Goal: Navigation & Orientation: Find specific page/section

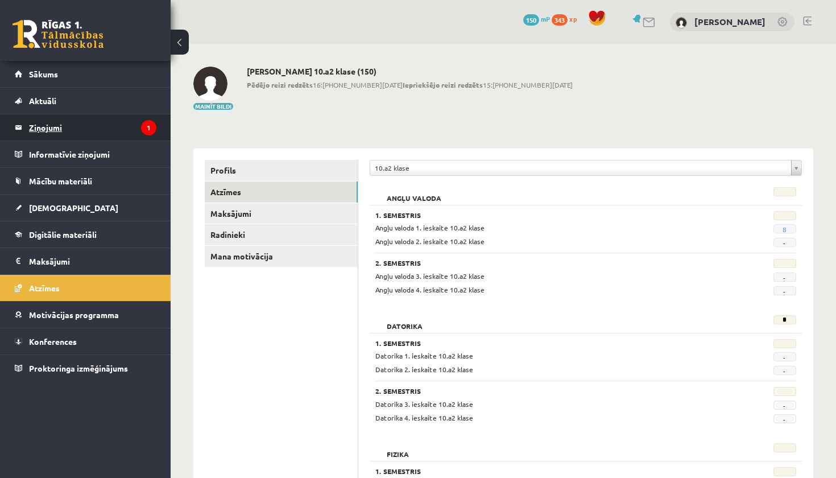
click at [106, 121] on legend "Ziņojumi 1" at bounding box center [92, 127] width 127 height 26
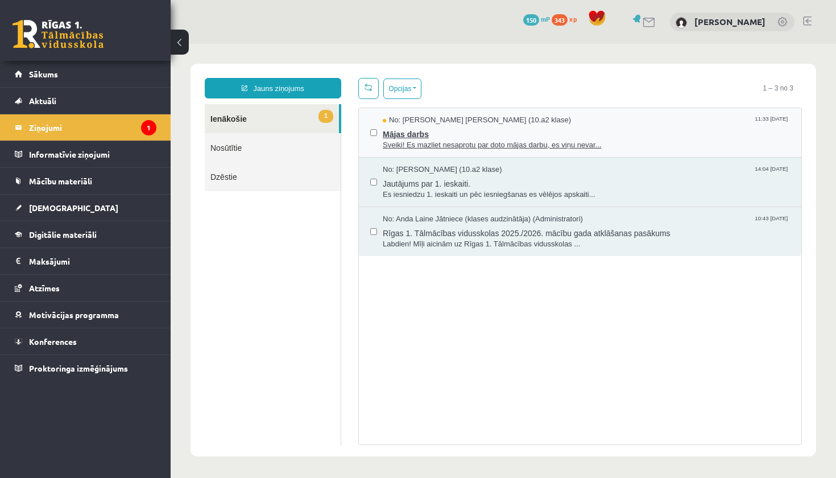
click at [413, 126] on span "Mājas darbs" at bounding box center [586, 133] width 407 height 14
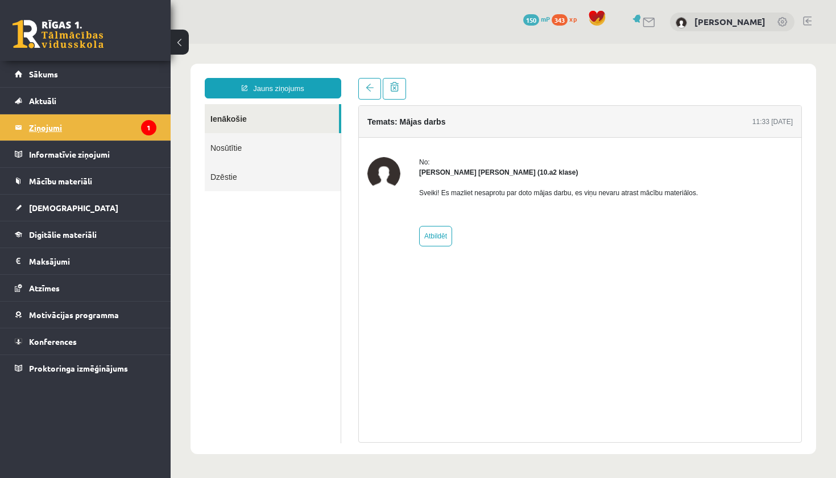
click at [114, 131] on legend "Ziņojumi 1" at bounding box center [92, 127] width 127 height 26
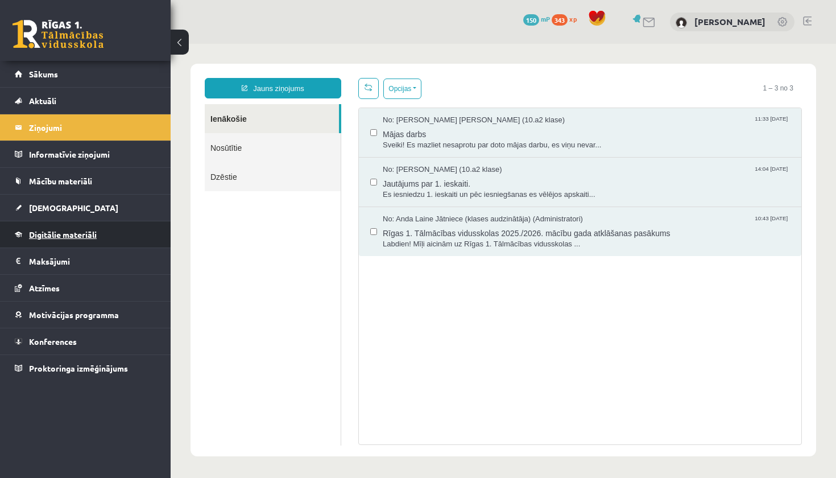
click at [93, 230] on span "Digitālie materiāli" at bounding box center [63, 234] width 68 height 10
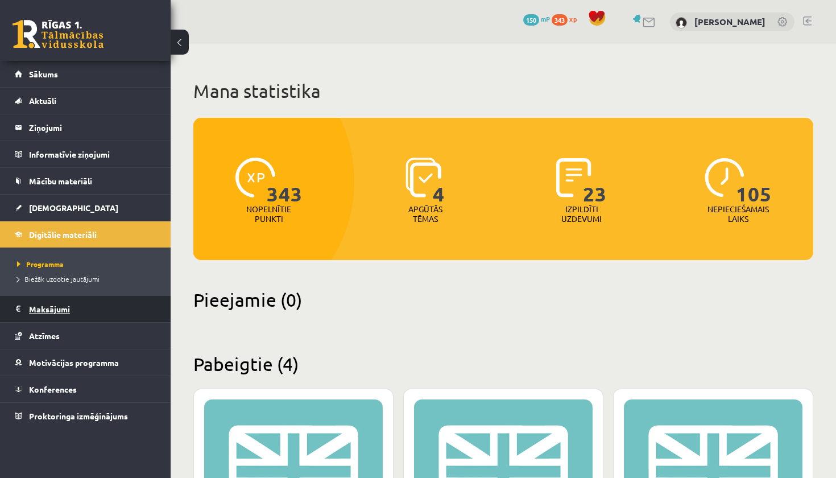
click at [77, 297] on legend "Maksājumi 0" at bounding box center [92, 309] width 127 height 26
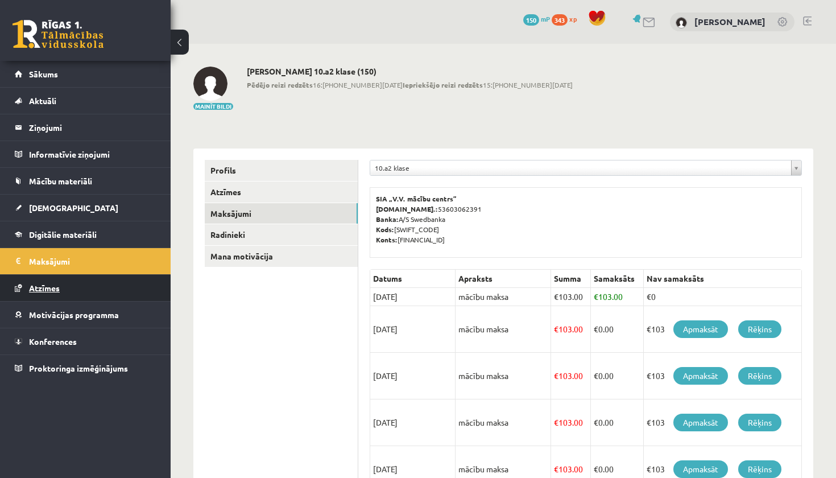
click at [85, 286] on link "Atzīmes" at bounding box center [86, 288] width 142 height 26
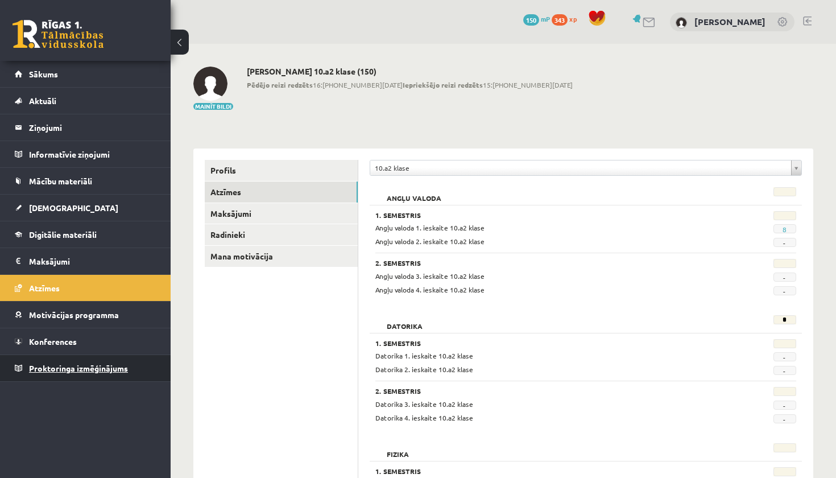
click at [109, 359] on link "Proktoringa izmēģinājums" at bounding box center [86, 368] width 142 height 26
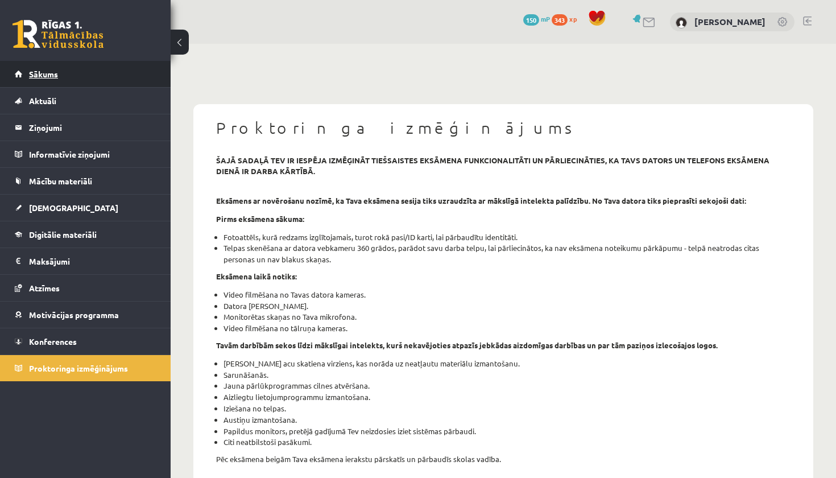
click at [115, 75] on link "Sākums" at bounding box center [86, 74] width 142 height 26
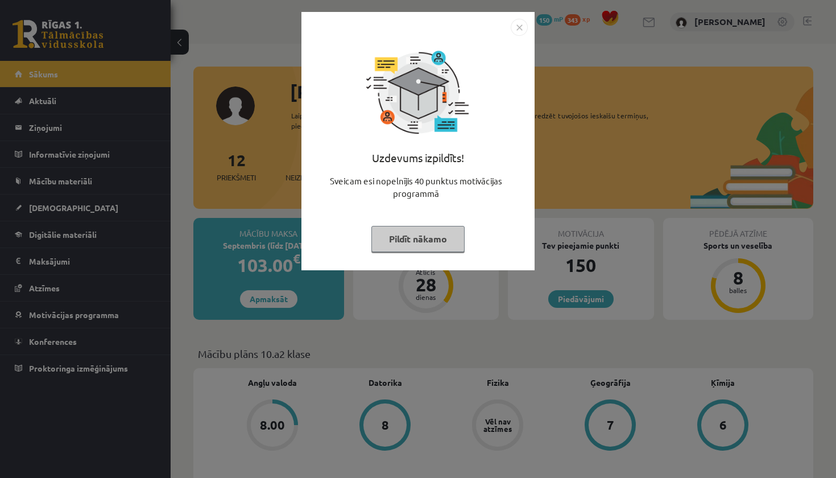
click at [440, 238] on button "Pildīt nākamo" at bounding box center [417, 239] width 93 height 26
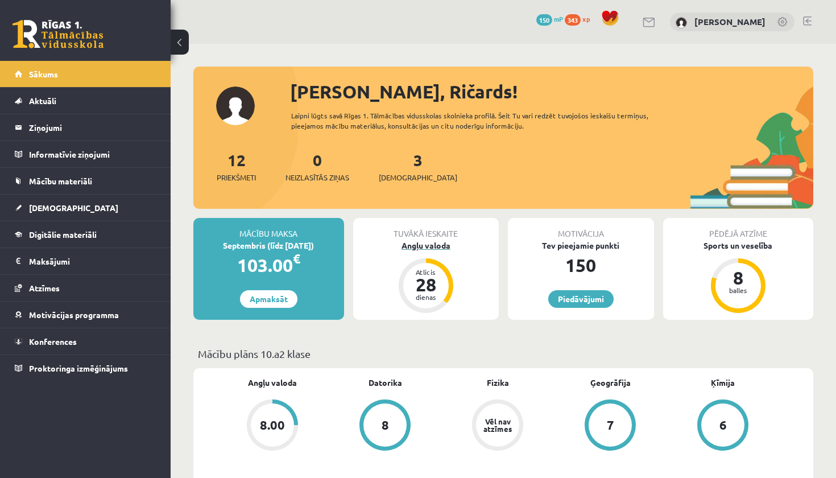
click at [416, 280] on div "28" at bounding box center [426, 284] width 34 height 18
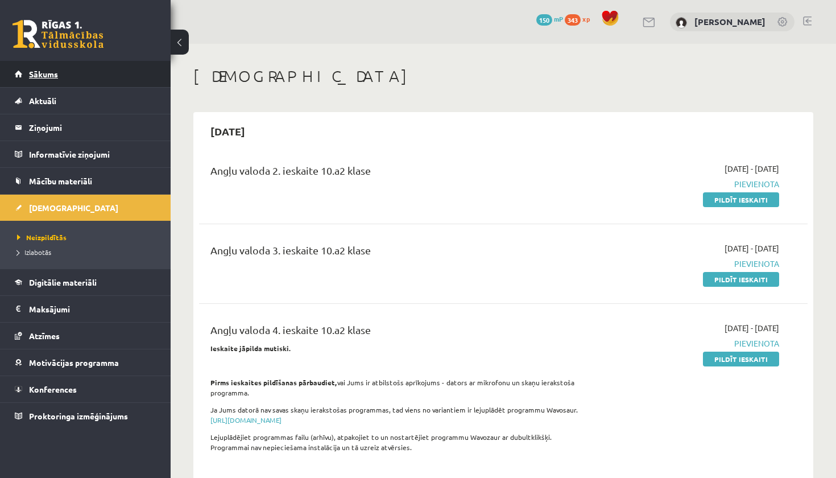
click at [57, 76] on span "Sākums" at bounding box center [43, 74] width 29 height 10
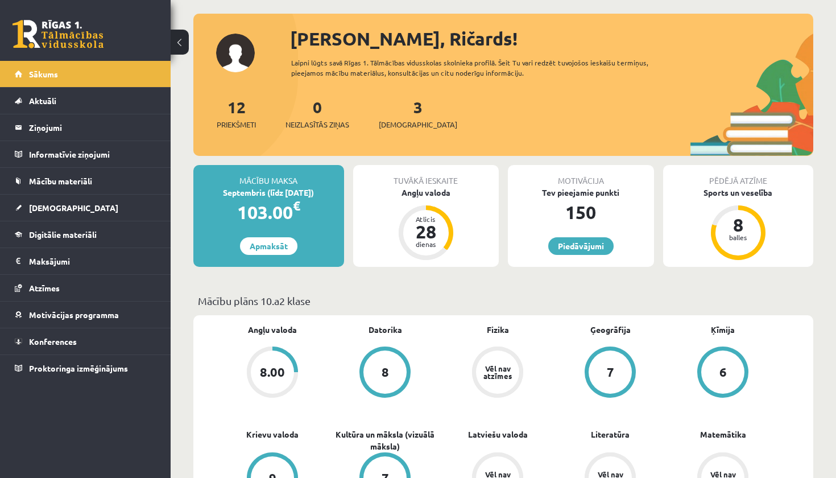
scroll to position [52, 0]
click at [399, 126] on span "[DEMOGRAPHIC_DATA]" at bounding box center [418, 124] width 78 height 11
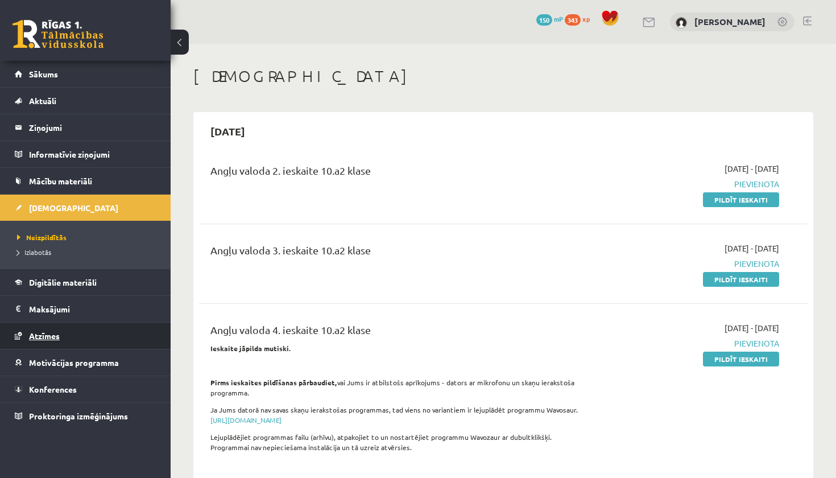
click at [59, 333] on span "Atzīmes" at bounding box center [44, 335] width 31 height 10
